Goal: Complete application form

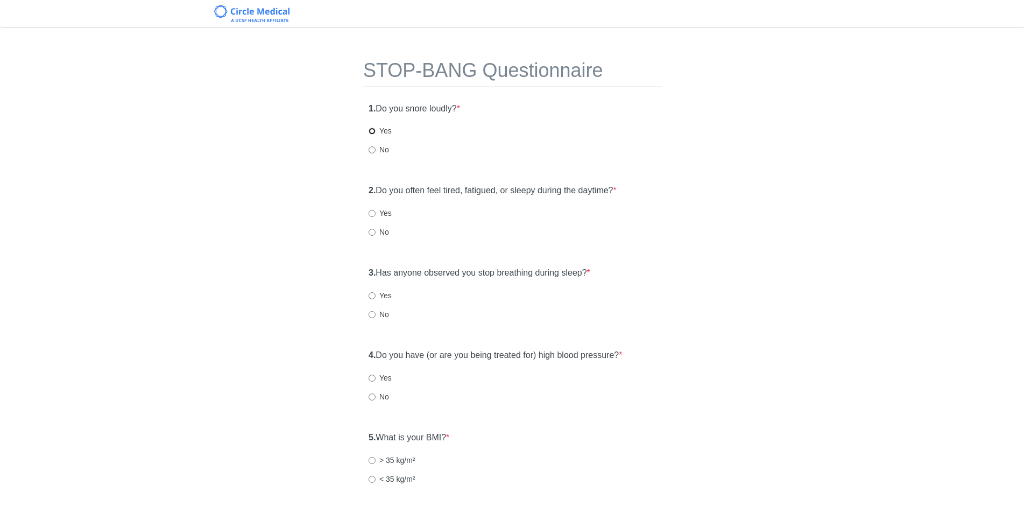
click at [372, 130] on input "Yes" at bounding box center [372, 131] width 7 height 7
radio input "true"
click at [371, 213] on input "Yes" at bounding box center [372, 213] width 7 height 7
radio input "true"
click at [368, 293] on div "3. Has anyone observed you stop breathing during sleep? * Yes No" at bounding box center [512, 298] width 299 height 74
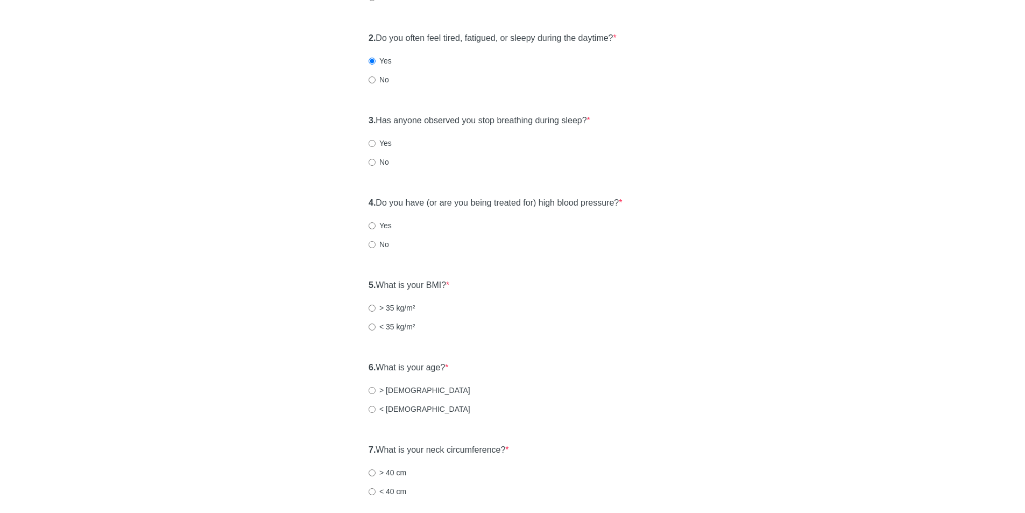
scroll to position [161, 0]
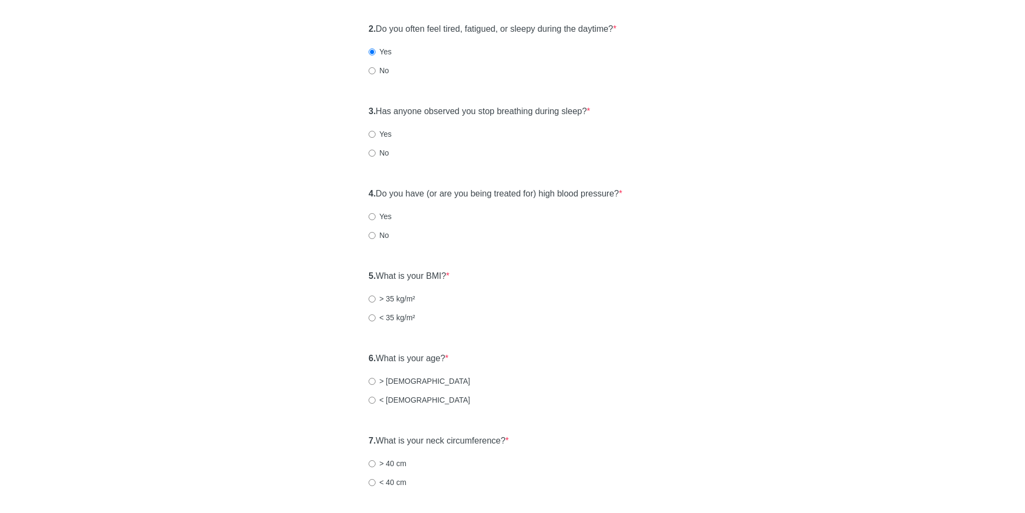
click at [372, 211] on label "Yes" at bounding box center [380, 216] width 23 height 11
click at [372, 213] on input "Yes" at bounding box center [372, 216] width 7 height 7
radio input "true"
click at [375, 133] on input "Yes" at bounding box center [372, 134] width 7 height 7
radio input "true"
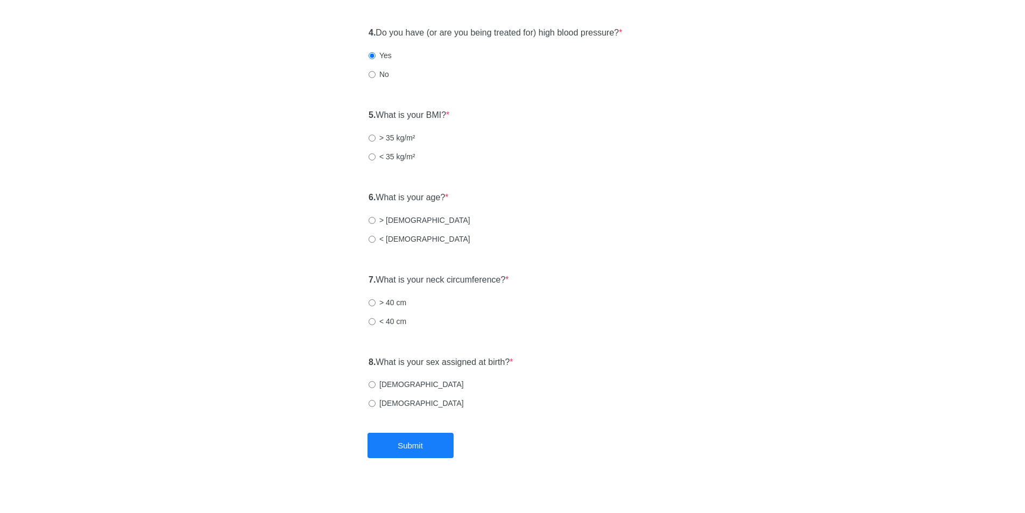
scroll to position [323, 0]
